Goal: Find specific page/section: Find specific page/section

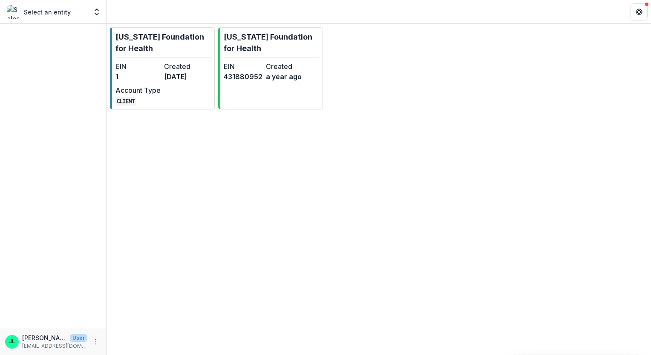
click at [50, 15] on p "Select an entity" at bounding box center [47, 12] width 47 height 9
click at [102, 14] on button "Open entity switcher" at bounding box center [97, 11] width 12 height 17
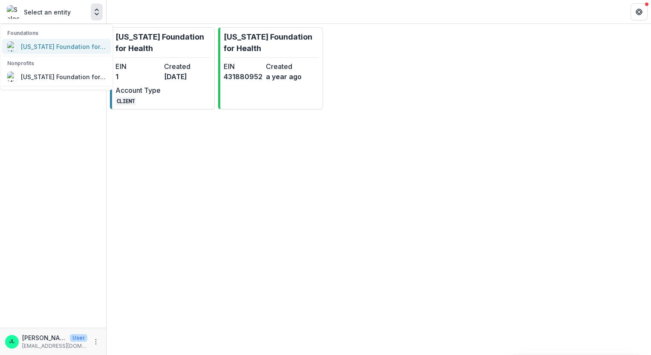
click at [84, 51] on div "[US_STATE] Foundation for Health" at bounding box center [56, 46] width 99 height 10
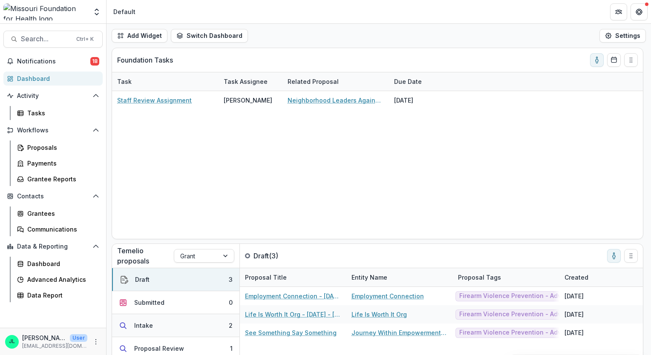
click at [193, 320] on button "Intake 2" at bounding box center [175, 325] width 127 height 23
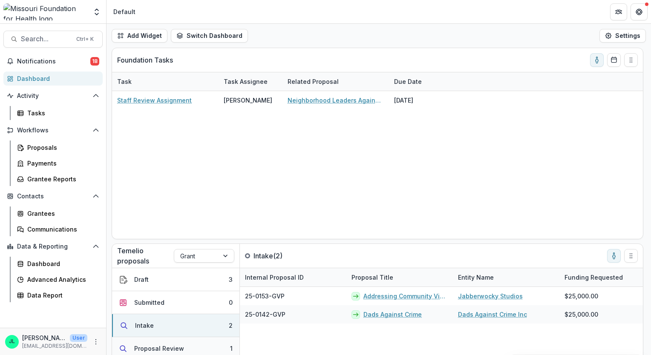
click at [159, 343] on button "Proposal Review 1" at bounding box center [175, 348] width 127 height 23
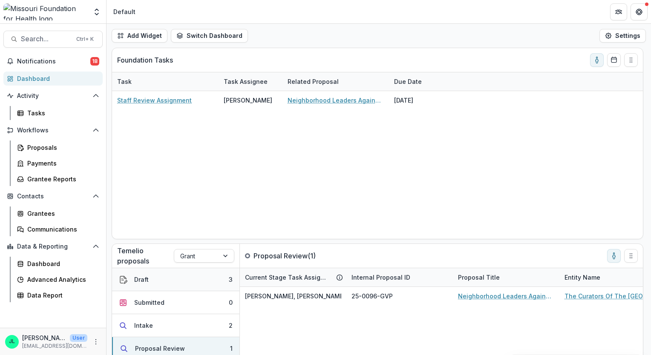
click at [173, 273] on button "Draft 3" at bounding box center [175, 279] width 127 height 23
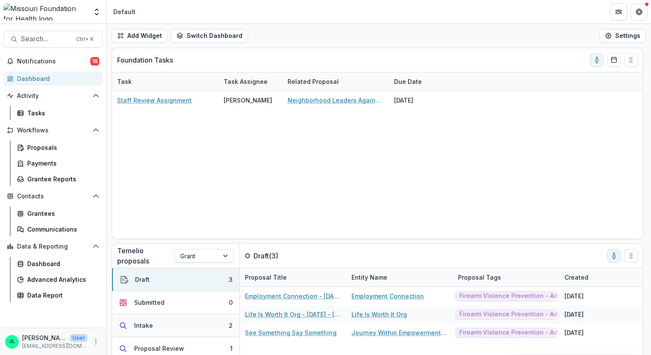
click at [170, 323] on button "Intake 2" at bounding box center [175, 325] width 127 height 23
